Goal: Find specific page/section: Find specific page/section

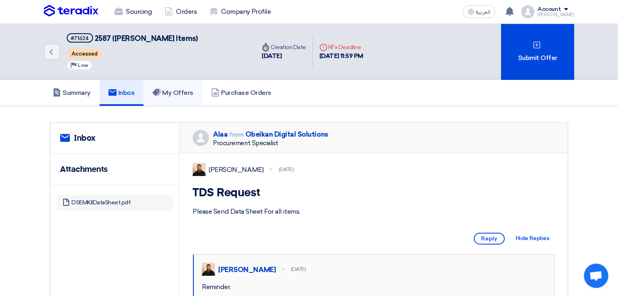
click at [187, 85] on link "My Offers" at bounding box center [172, 93] width 59 height 26
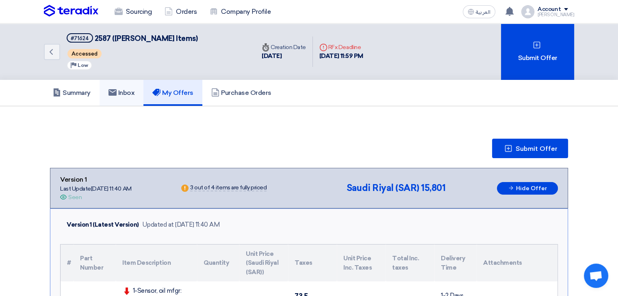
click at [119, 92] on h5 "Inbox" at bounding box center [121, 93] width 26 height 8
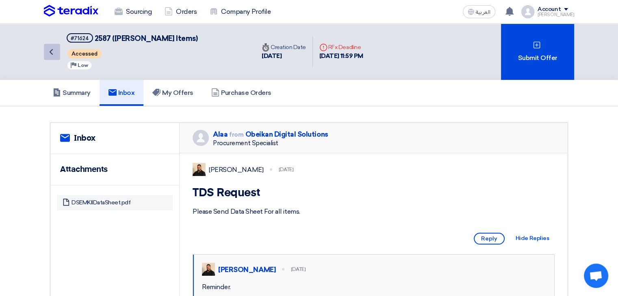
click at [50, 49] on icon "Back" at bounding box center [51, 52] width 10 height 10
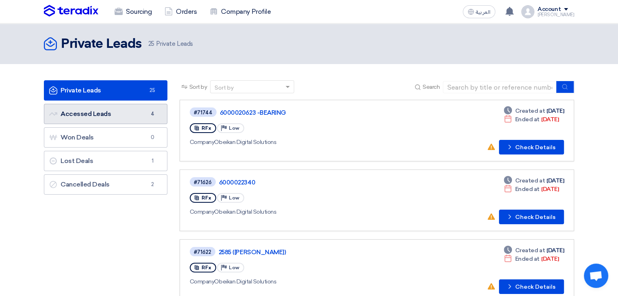
click at [110, 108] on link "Accessed Leads Accessed Leads 4" at bounding box center [105, 114] width 123 height 20
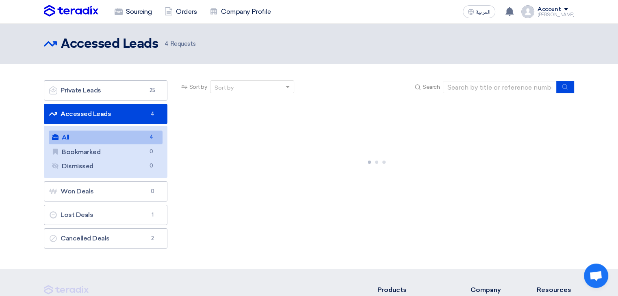
click at [103, 136] on link "All All 4" at bounding box center [106, 138] width 114 height 14
